Goal: Transaction & Acquisition: Purchase product/service

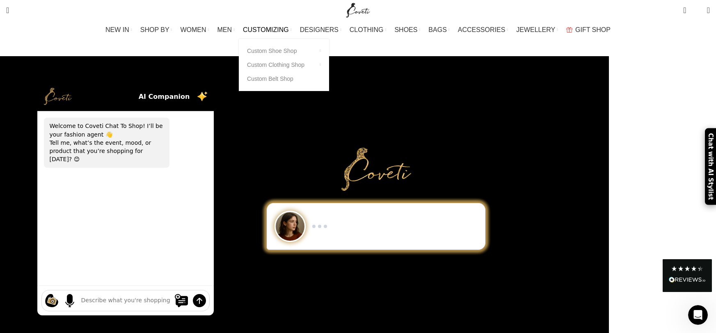
click at [268, 33] on span "CUSTOMIZING" at bounding box center [266, 30] width 46 height 8
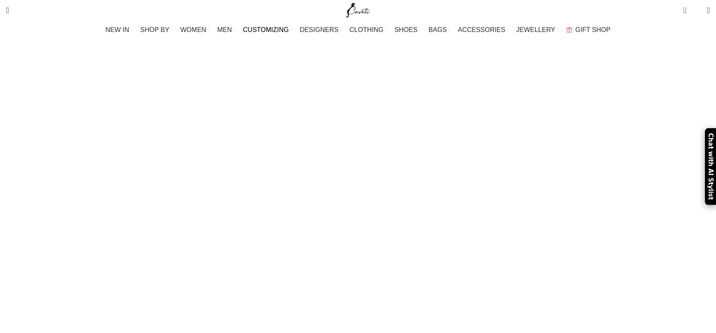
click at [165, 28] on span "SHOP BY" at bounding box center [154, 30] width 29 height 8
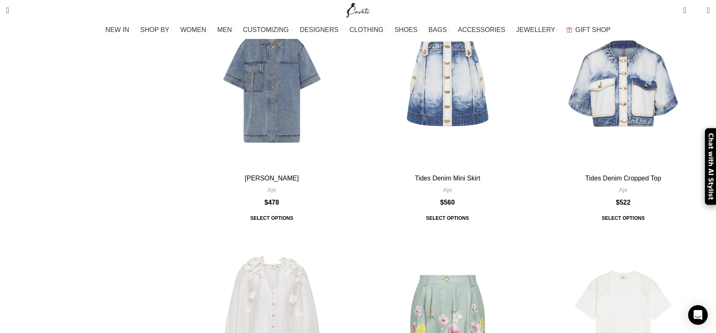
scroll to position [1477, 0]
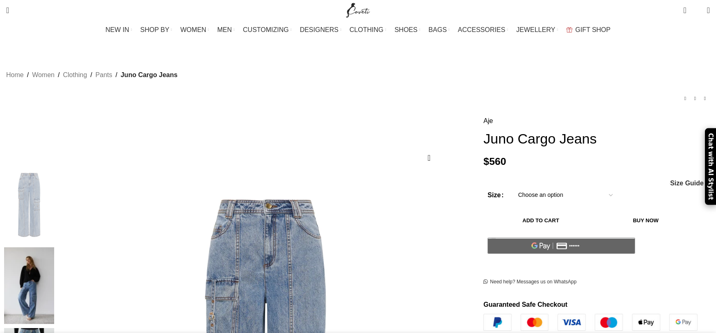
click at [532, 187] on select "Choose an option 4UK 6UK 8 [GEOGRAPHIC_DATA] 10 [GEOGRAPHIC_DATA] 12 [GEOGRAPHI…" at bounding box center [565, 195] width 107 height 17
click at [512, 187] on select "Choose an option 4UK 6UK 8 UK 10 UK 12 UK 14 UK 16 UK" at bounding box center [565, 195] width 107 height 17
select select "8-uk"
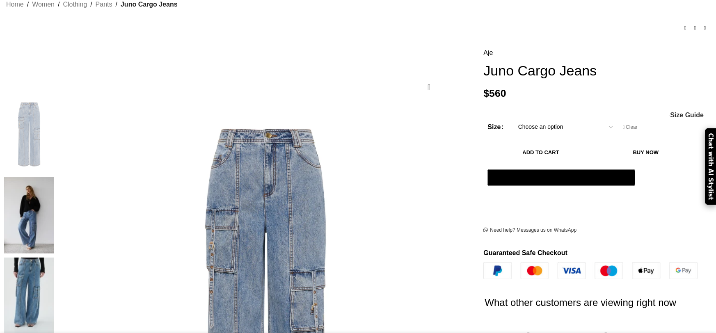
scroll to position [94, 0]
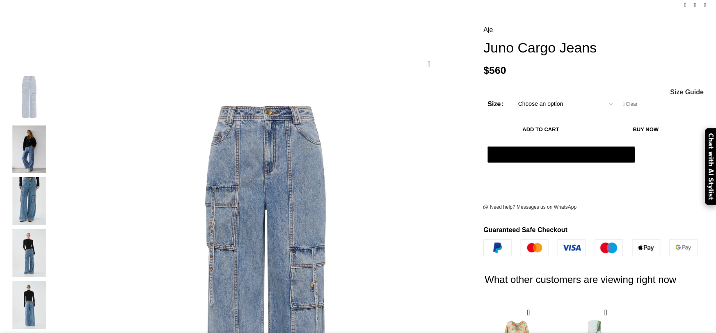
click at [533, 121] on button "Add to cart" at bounding box center [540, 129] width 106 height 17
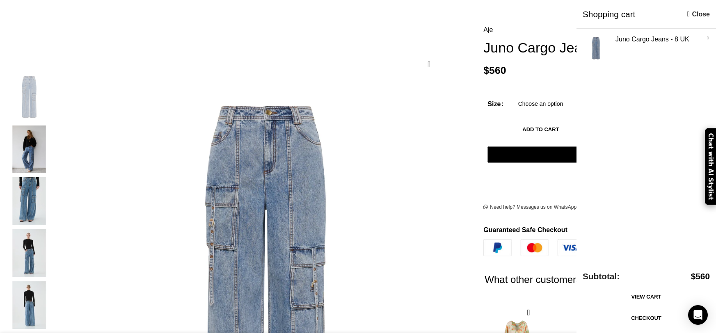
click at [512, 121] on button "Add to cart" at bounding box center [540, 129] width 106 height 17
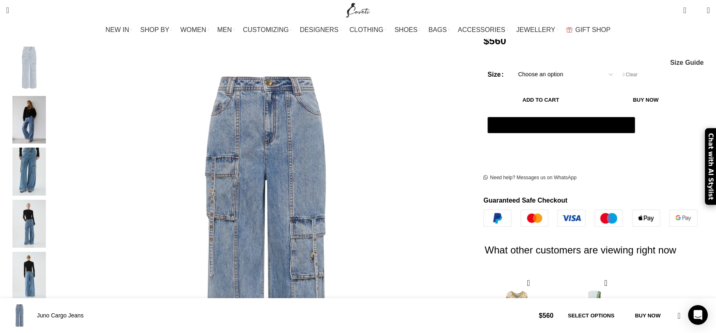
scroll to position [528, 0]
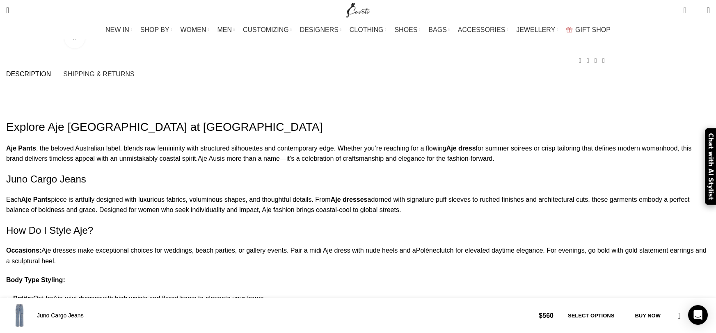
click at [683, 8] on span "2 items" at bounding box center [684, 10] width 3 height 8
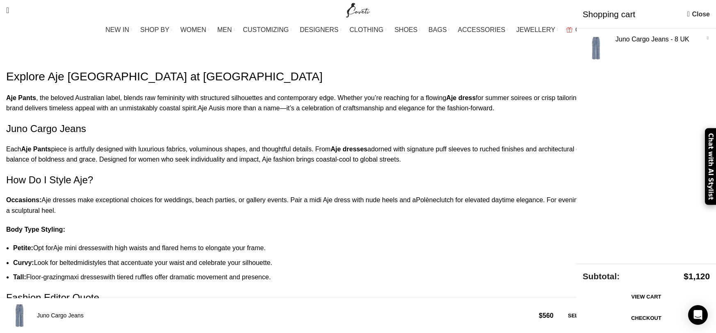
scroll to position [626, 0]
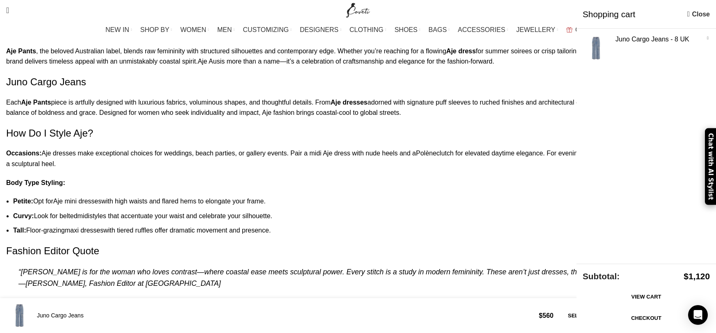
click at [633, 325] on link "Checkout" at bounding box center [646, 318] width 127 height 17
click at [635, 322] on link "Checkout" at bounding box center [646, 318] width 127 height 17
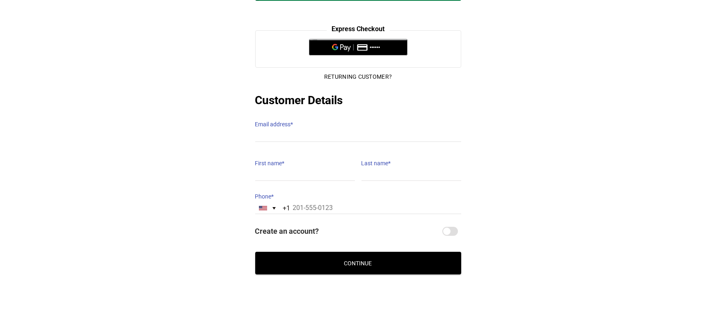
scroll to position [73, 0]
